Goal: Check status

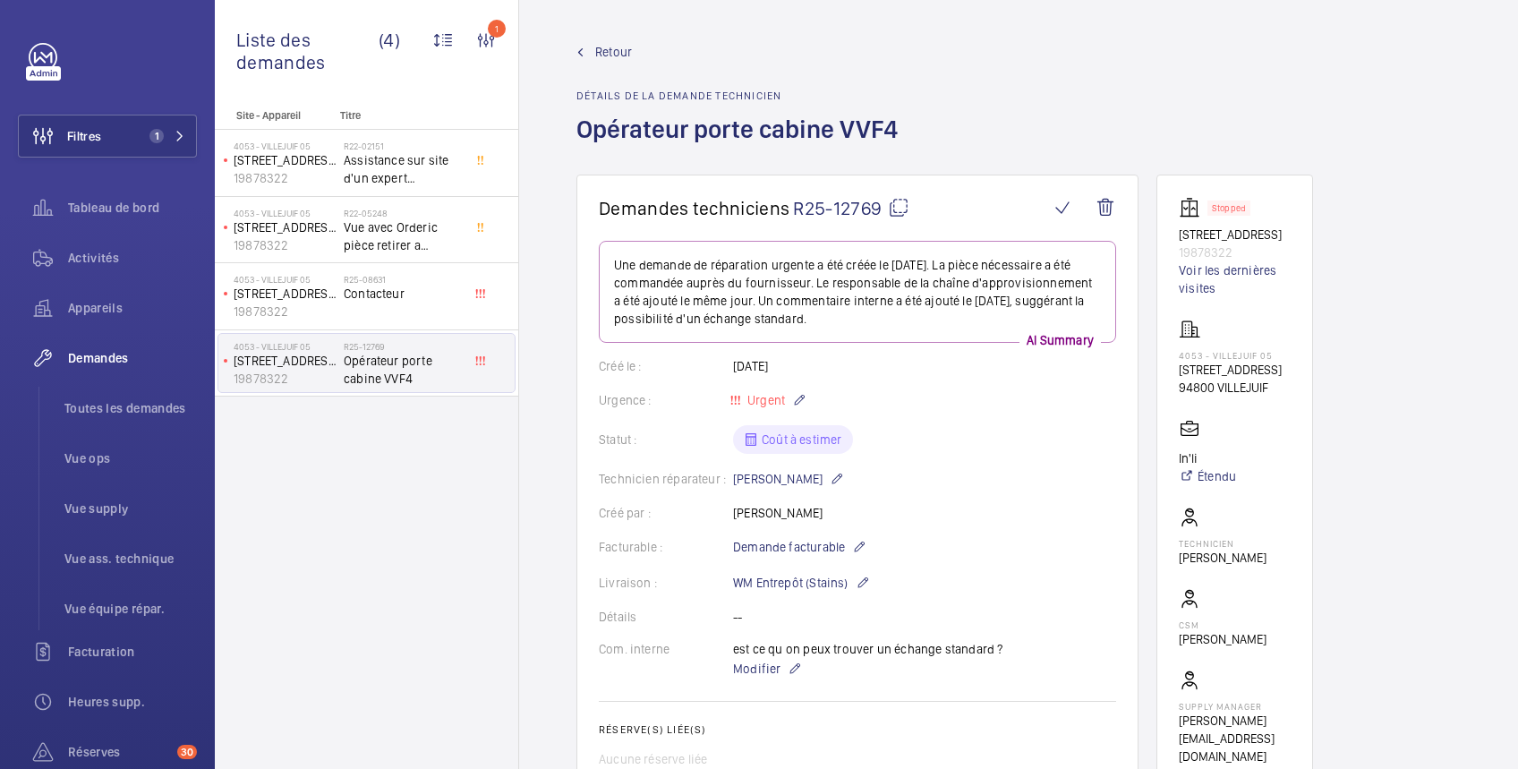
click at [1330, 96] on div "Retour Détails de la demande technicien Opérateur porte cabine VVF4" at bounding box center [1018, 109] width 884 height 132
